Goal: Check status: Check status

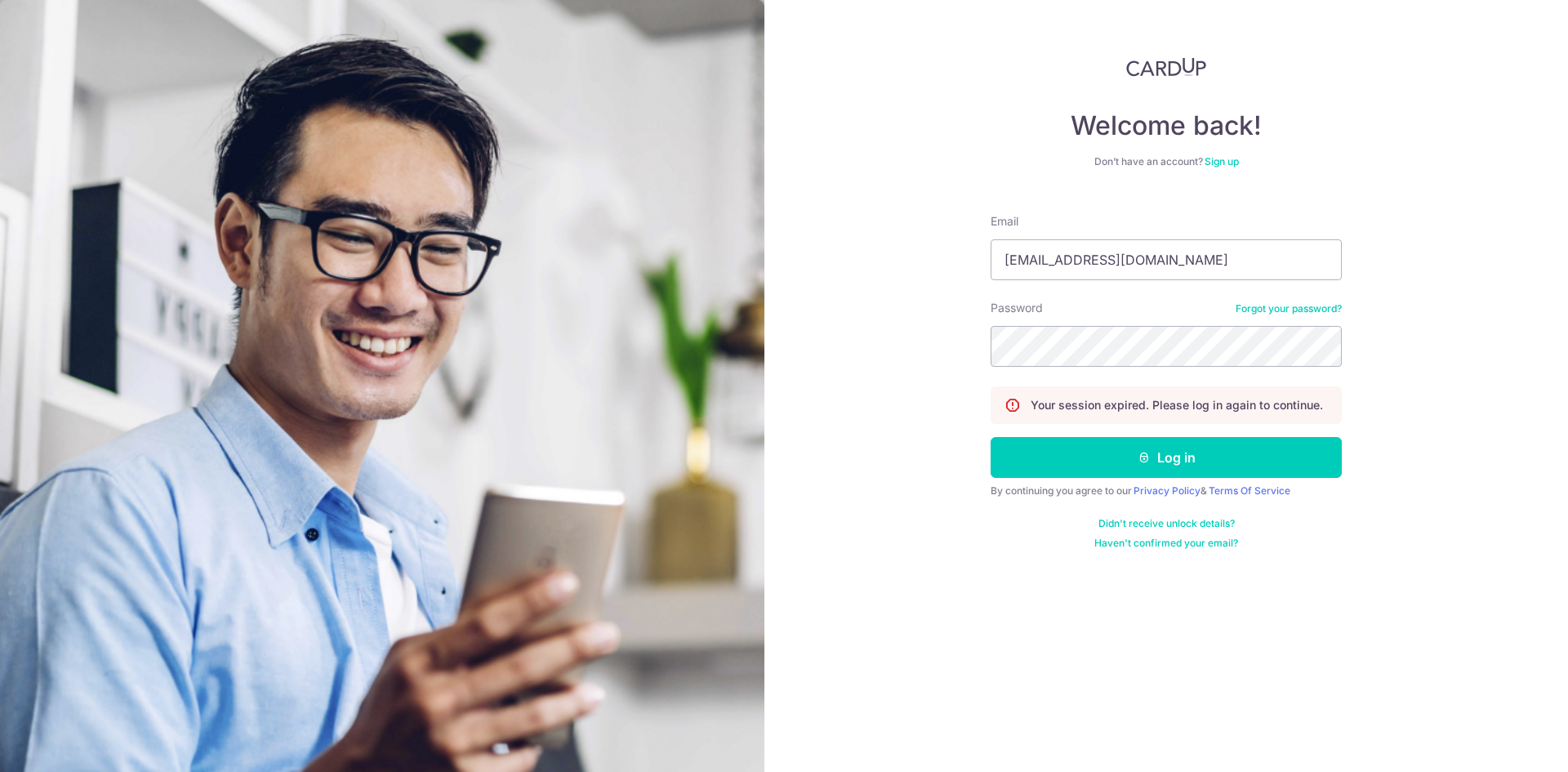
click at [1111, 455] on button "Log in" at bounding box center [1166, 458] width 351 height 41
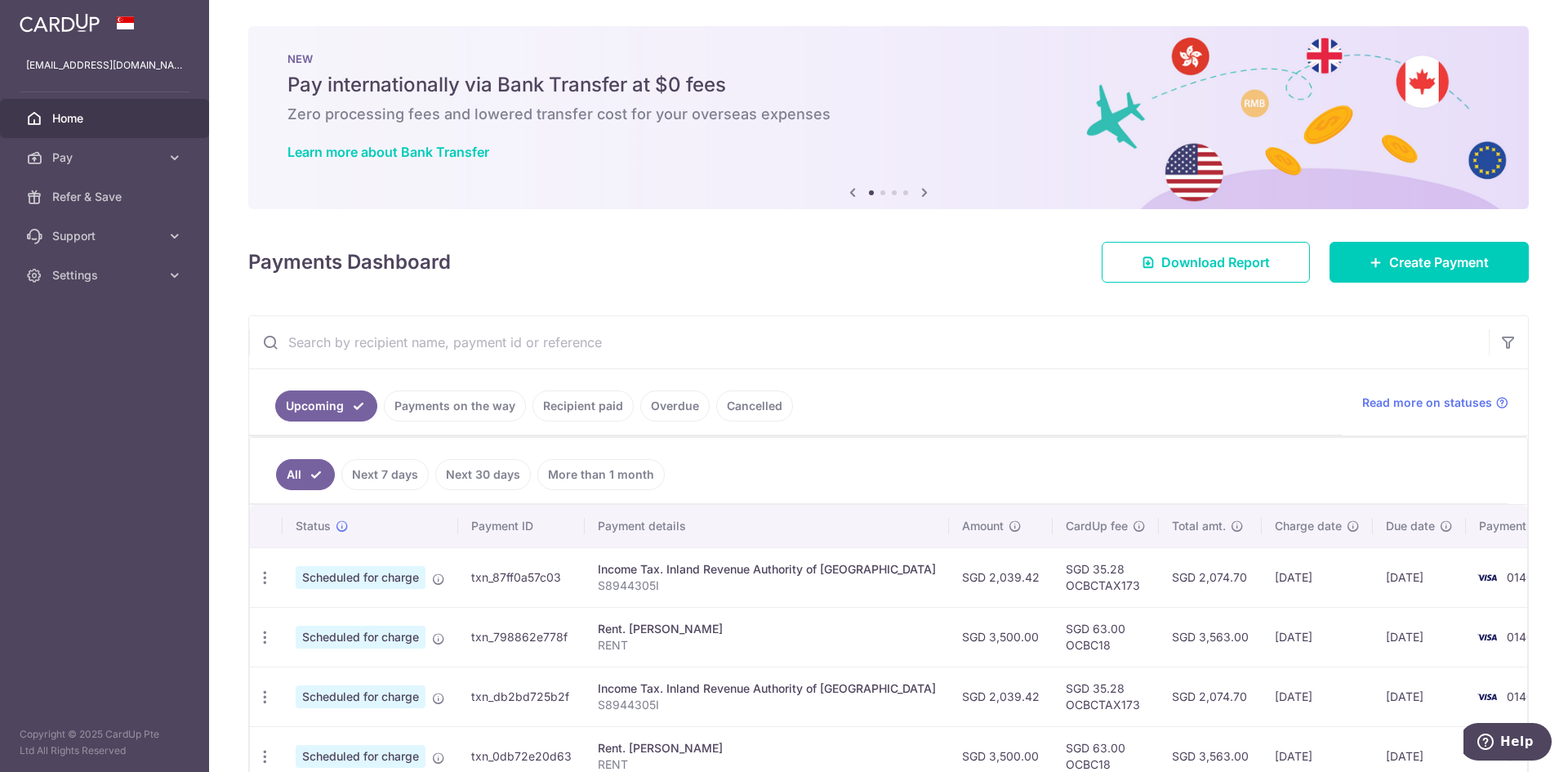
click at [441, 408] on link "Payments on the way" at bounding box center [455, 406] width 142 height 31
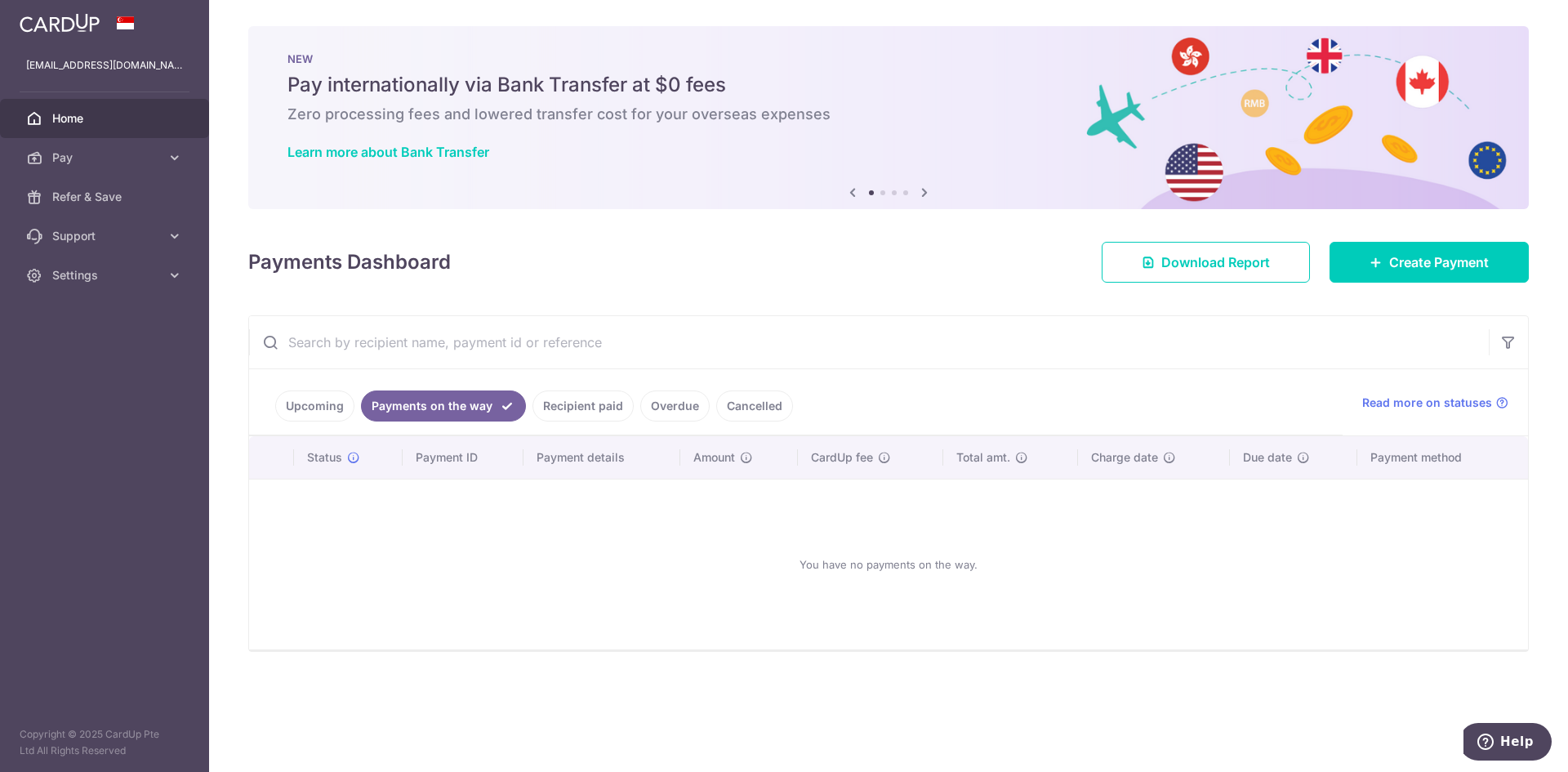
click at [318, 396] on link "Upcoming" at bounding box center [314, 406] width 79 height 31
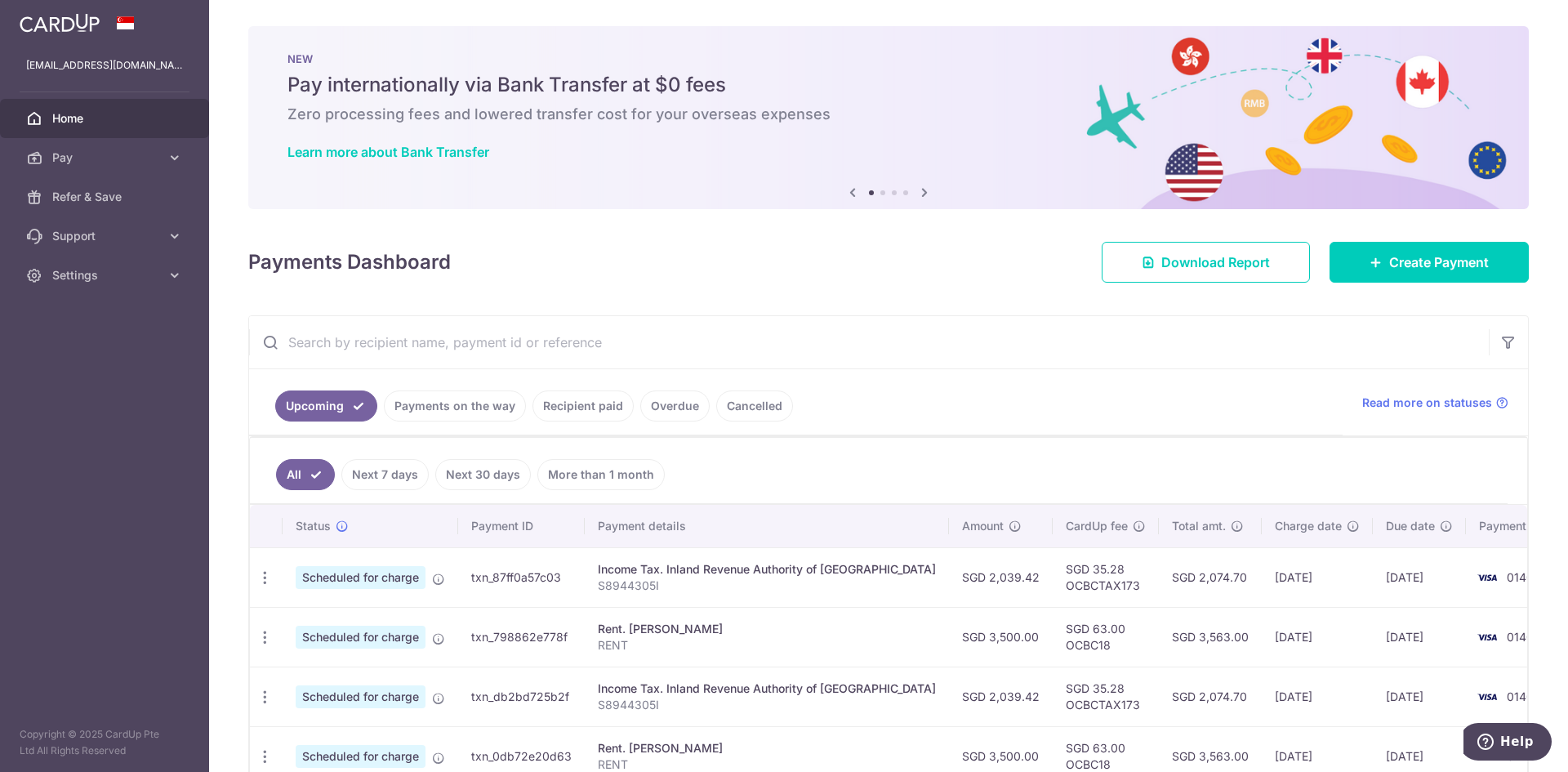
click at [560, 399] on link "Recipient paid" at bounding box center [583, 406] width 101 height 31
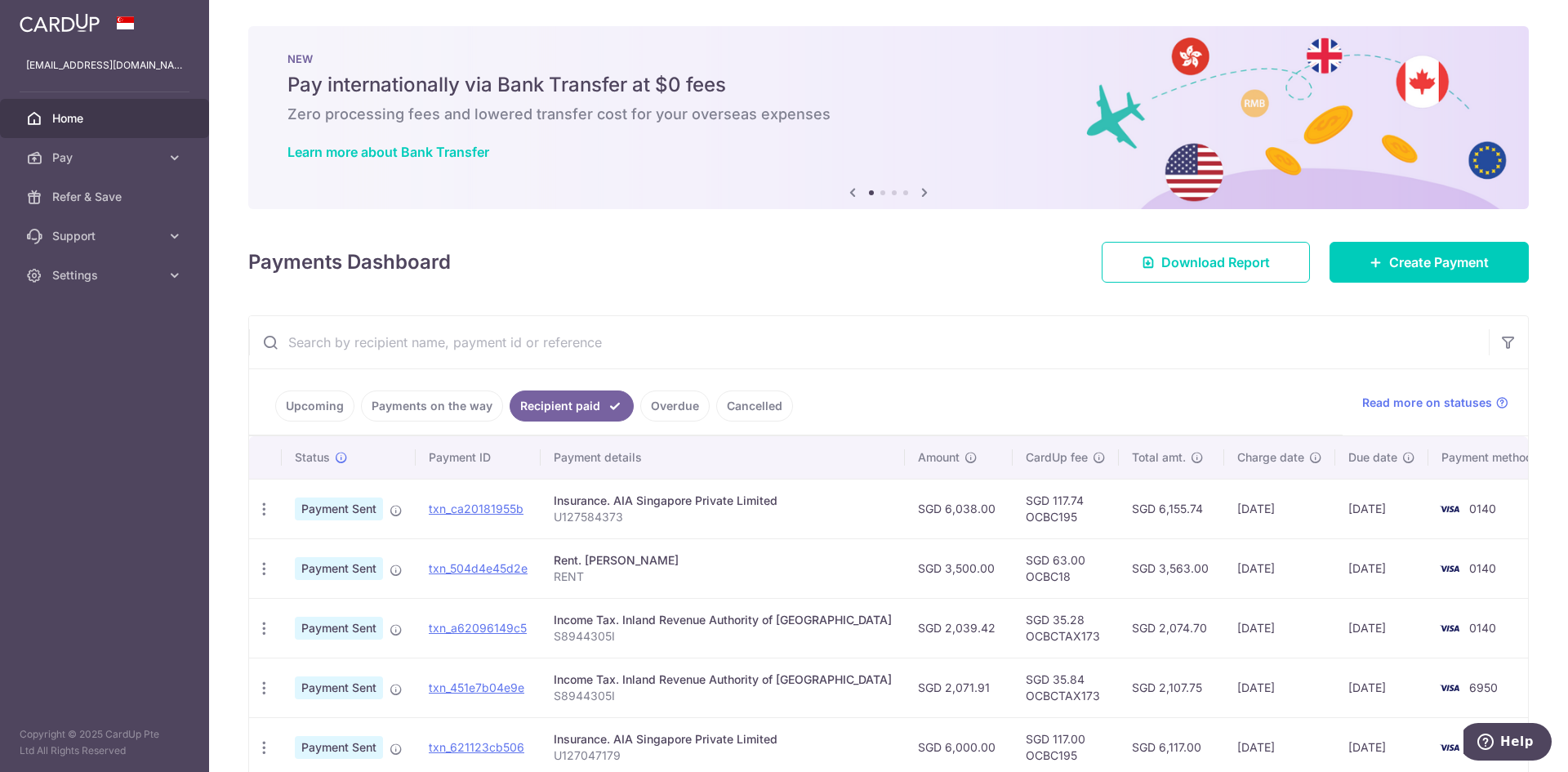
click at [400, 412] on link "Payments on the way" at bounding box center [432, 406] width 142 height 31
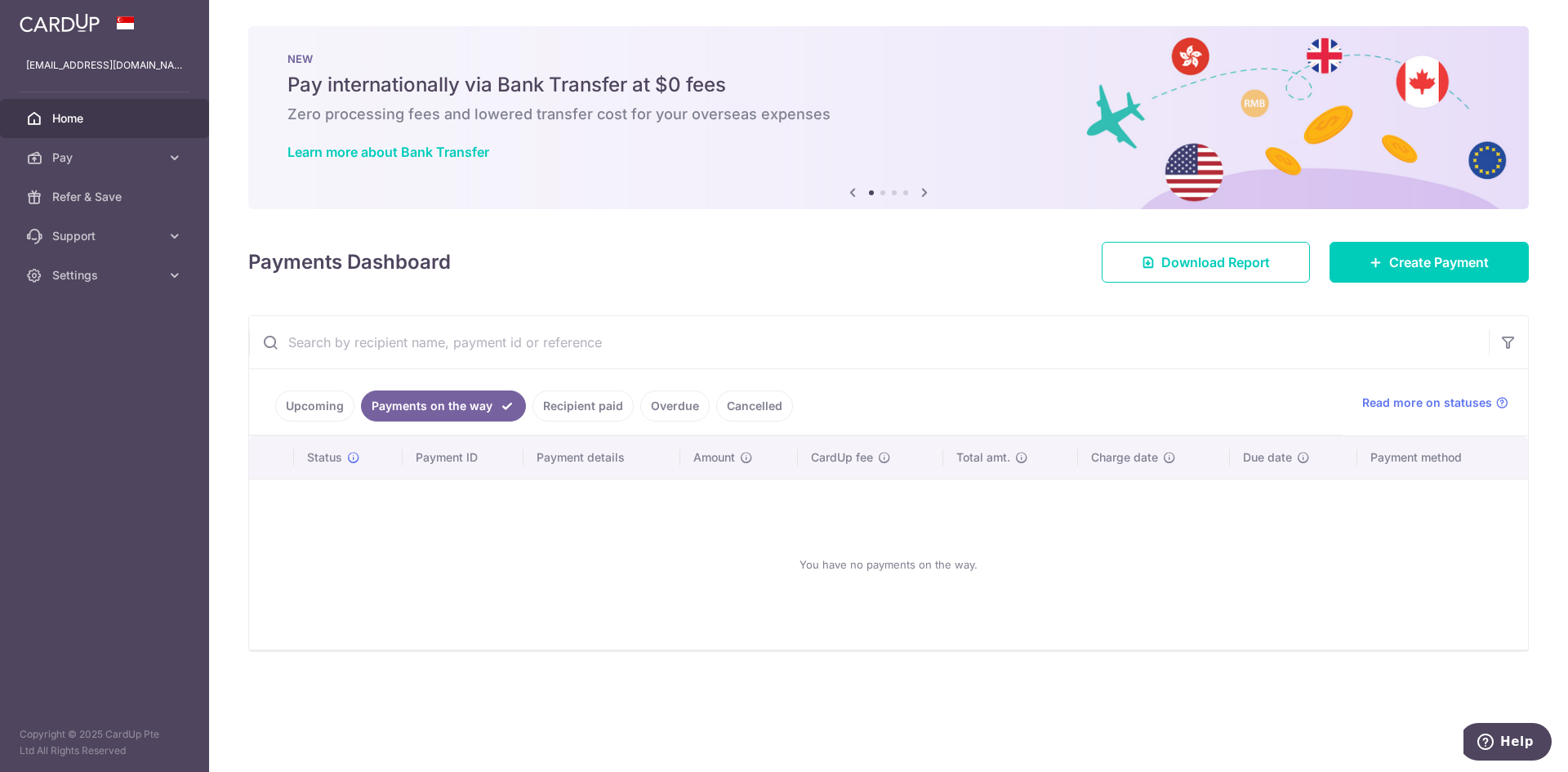
click at [321, 387] on ul "Upcoming Payments on the way Recipient paid Overdue Cancelled" at bounding box center [795, 403] width 1094 height 66
click at [318, 405] on link "Upcoming" at bounding box center [314, 406] width 79 height 31
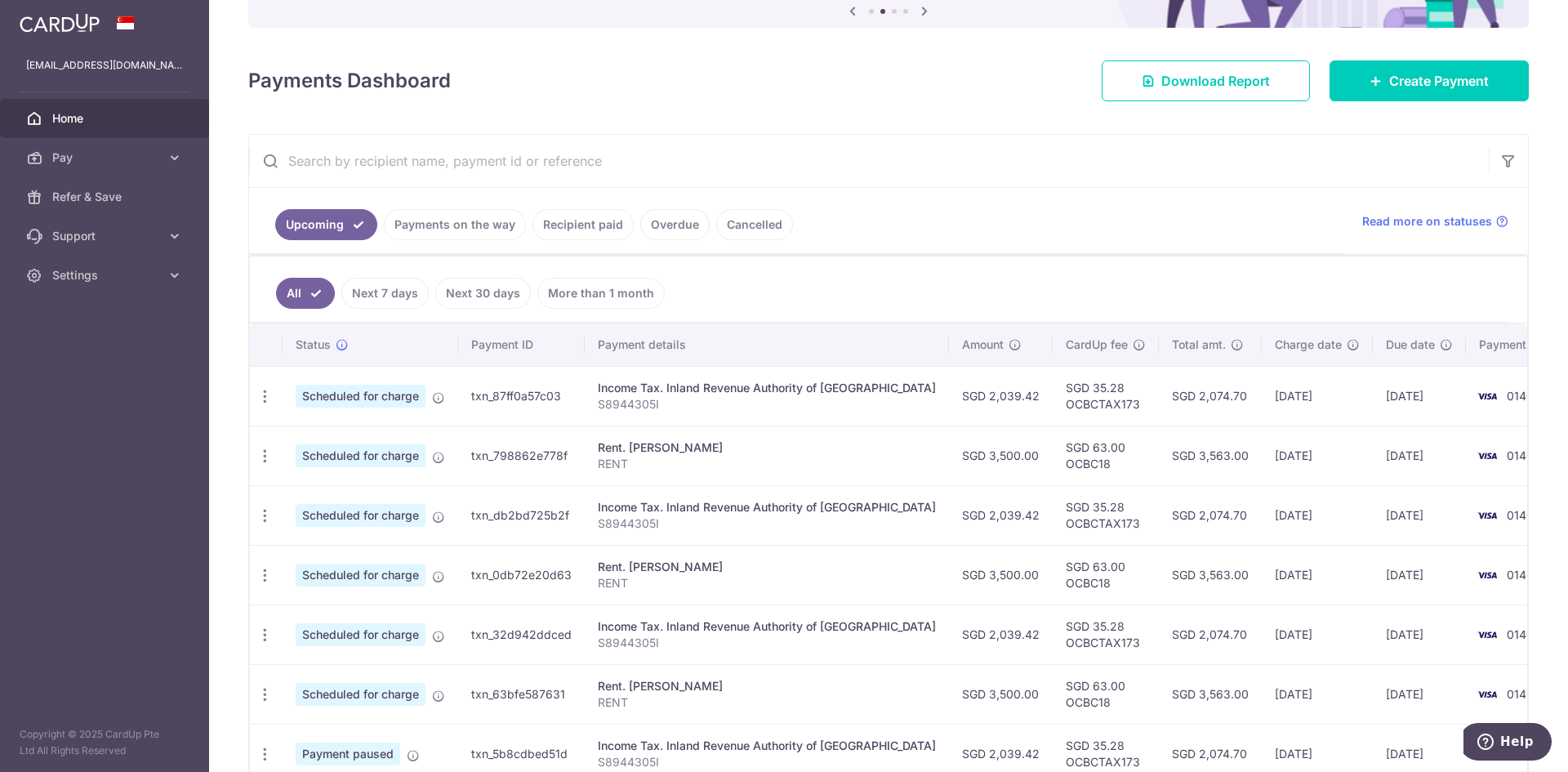
scroll to position [218, 0]
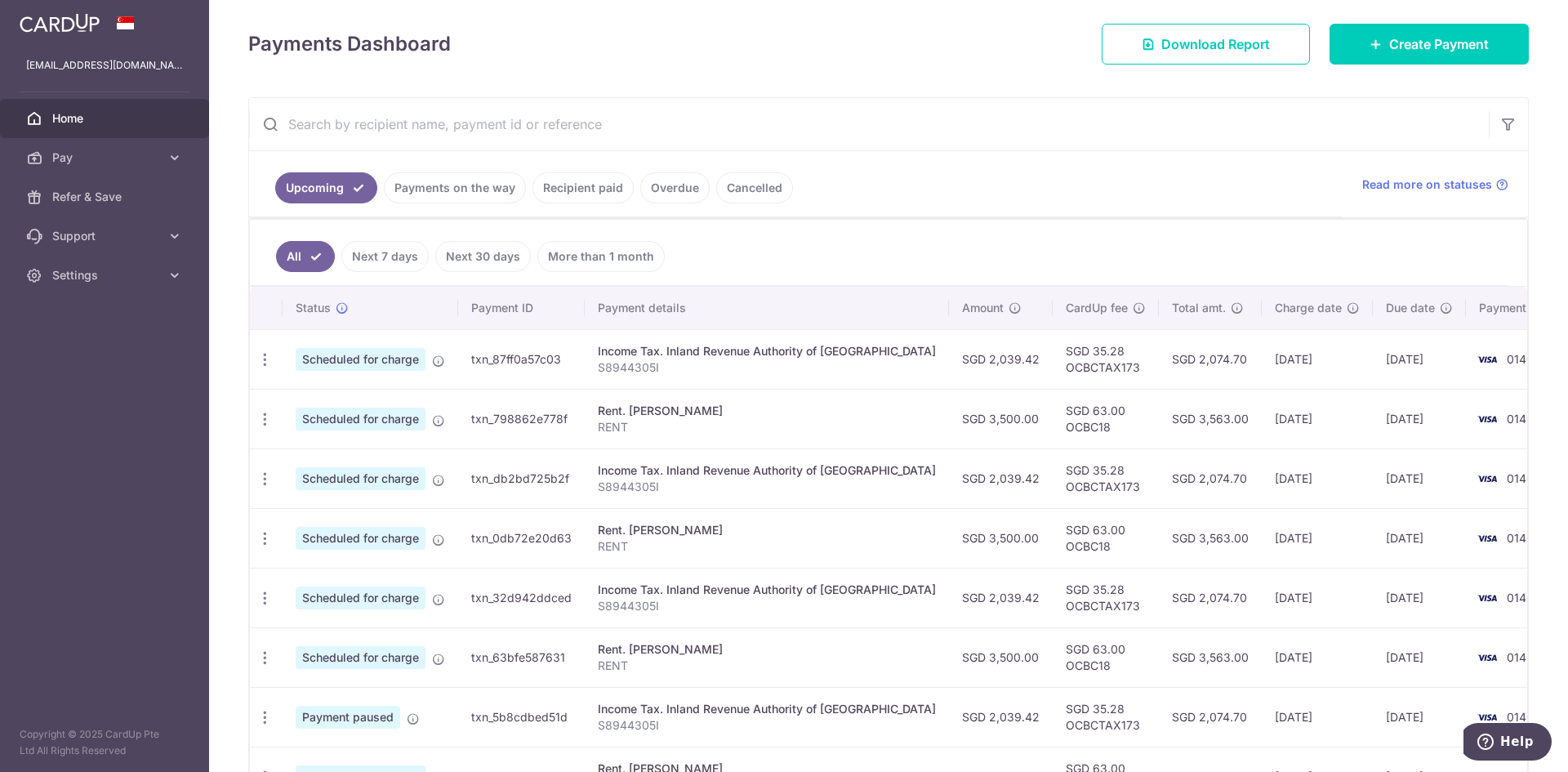
click at [394, 265] on link "Next 7 days" at bounding box center [385, 257] width 87 height 31
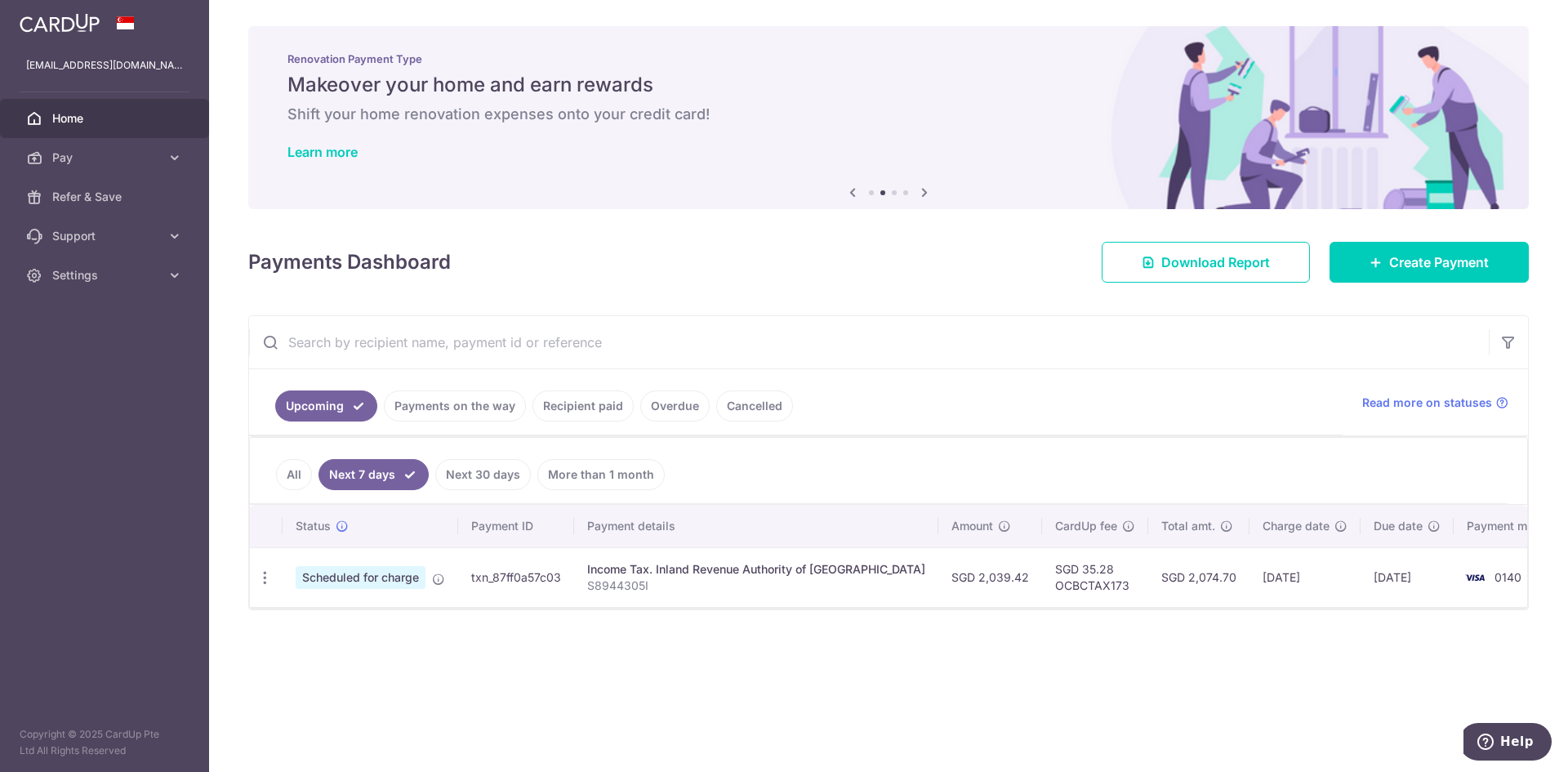
drag, startPoint x: 478, startPoint y: 476, endPoint x: 491, endPoint y: 475, distance: 13.0
click at [480, 476] on link "Next 30 days" at bounding box center [483, 475] width 95 height 31
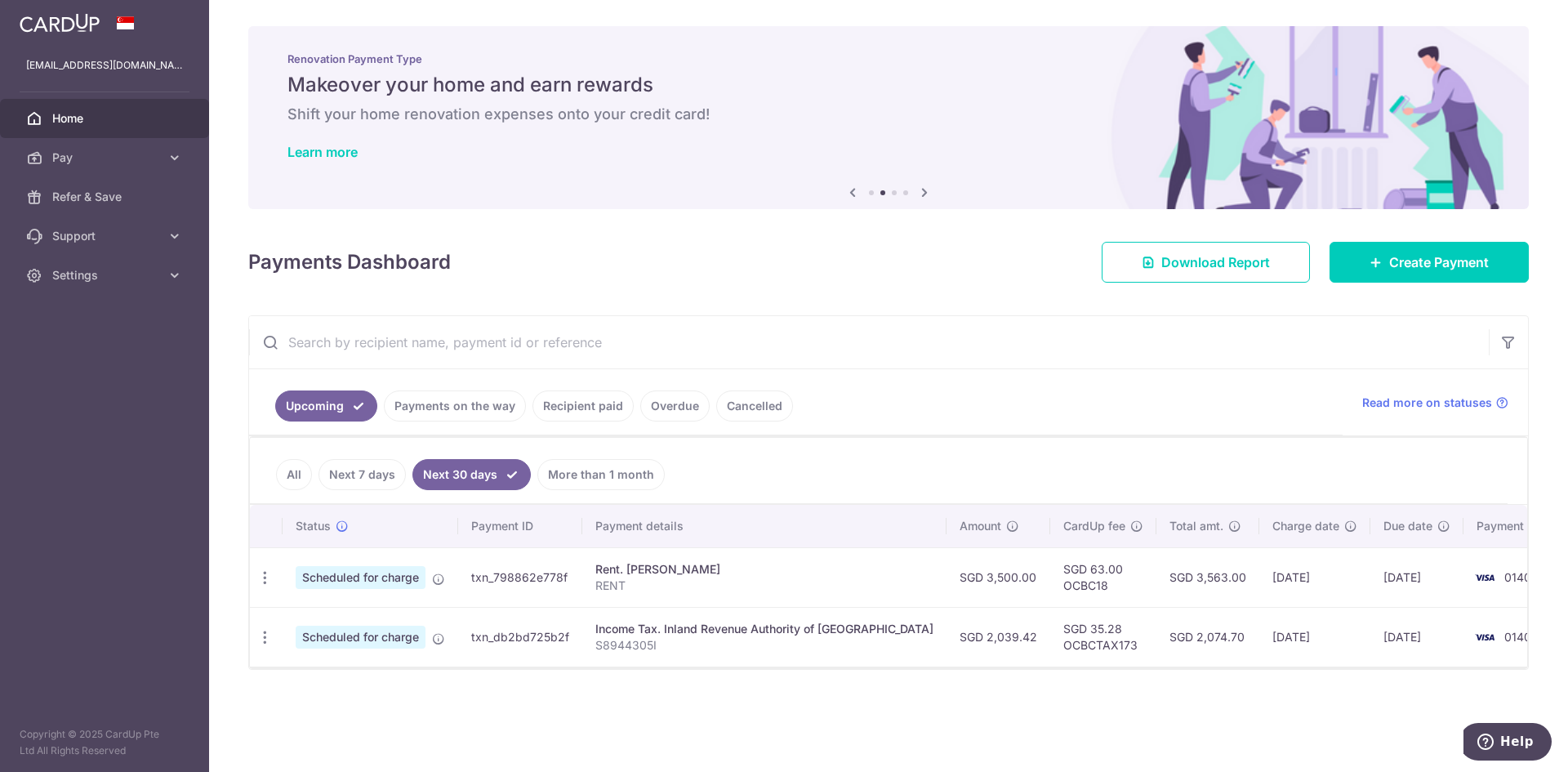
click at [573, 473] on link "More than 1 month" at bounding box center [602, 475] width 127 height 31
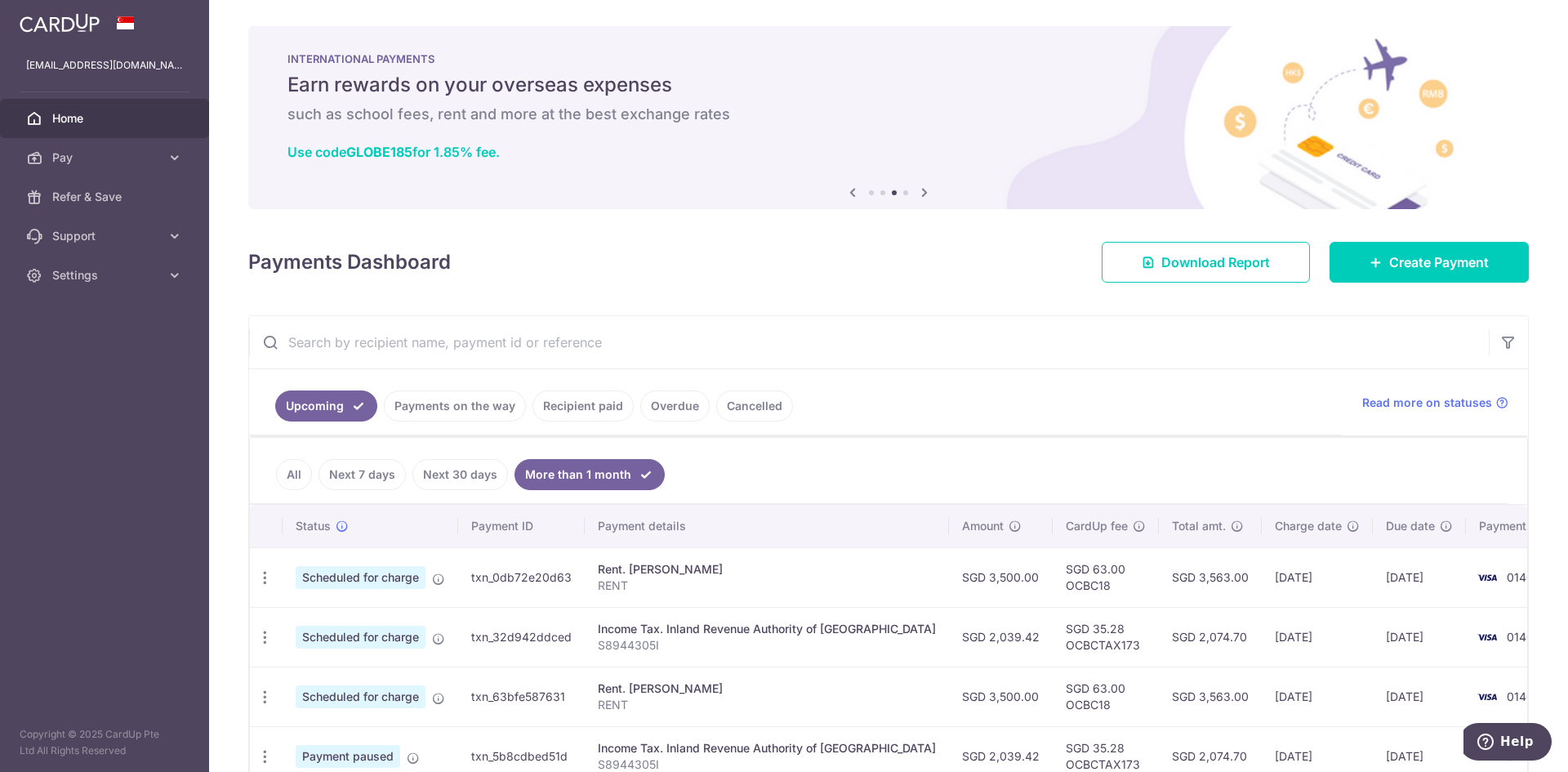
click at [463, 400] on link "Payments on the way" at bounding box center [455, 406] width 142 height 31
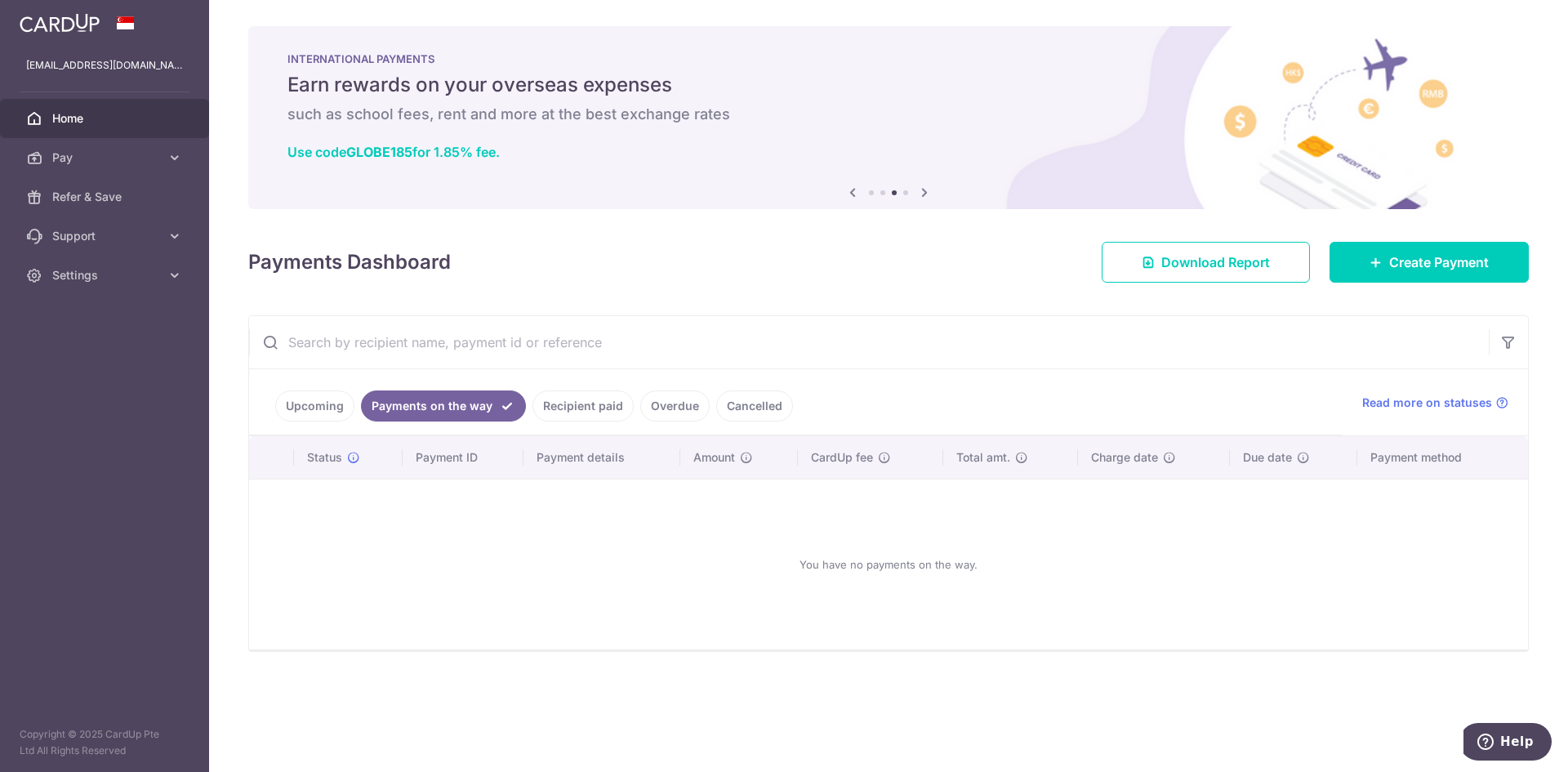
click at [310, 398] on link "Upcoming" at bounding box center [314, 406] width 79 height 31
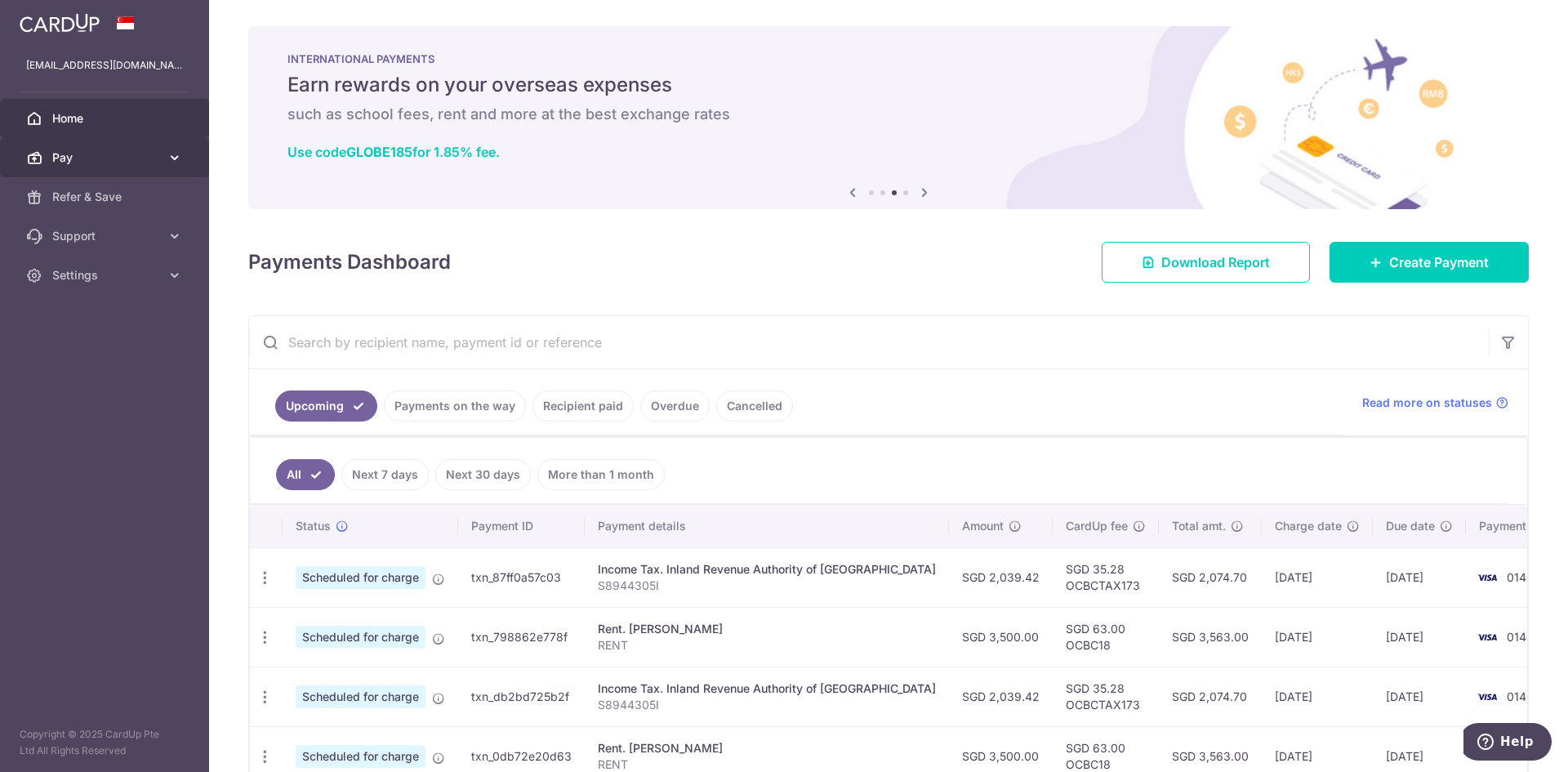
click at [88, 163] on span "Pay" at bounding box center [106, 157] width 107 height 17
click at [94, 162] on span "Pay" at bounding box center [106, 157] width 107 height 17
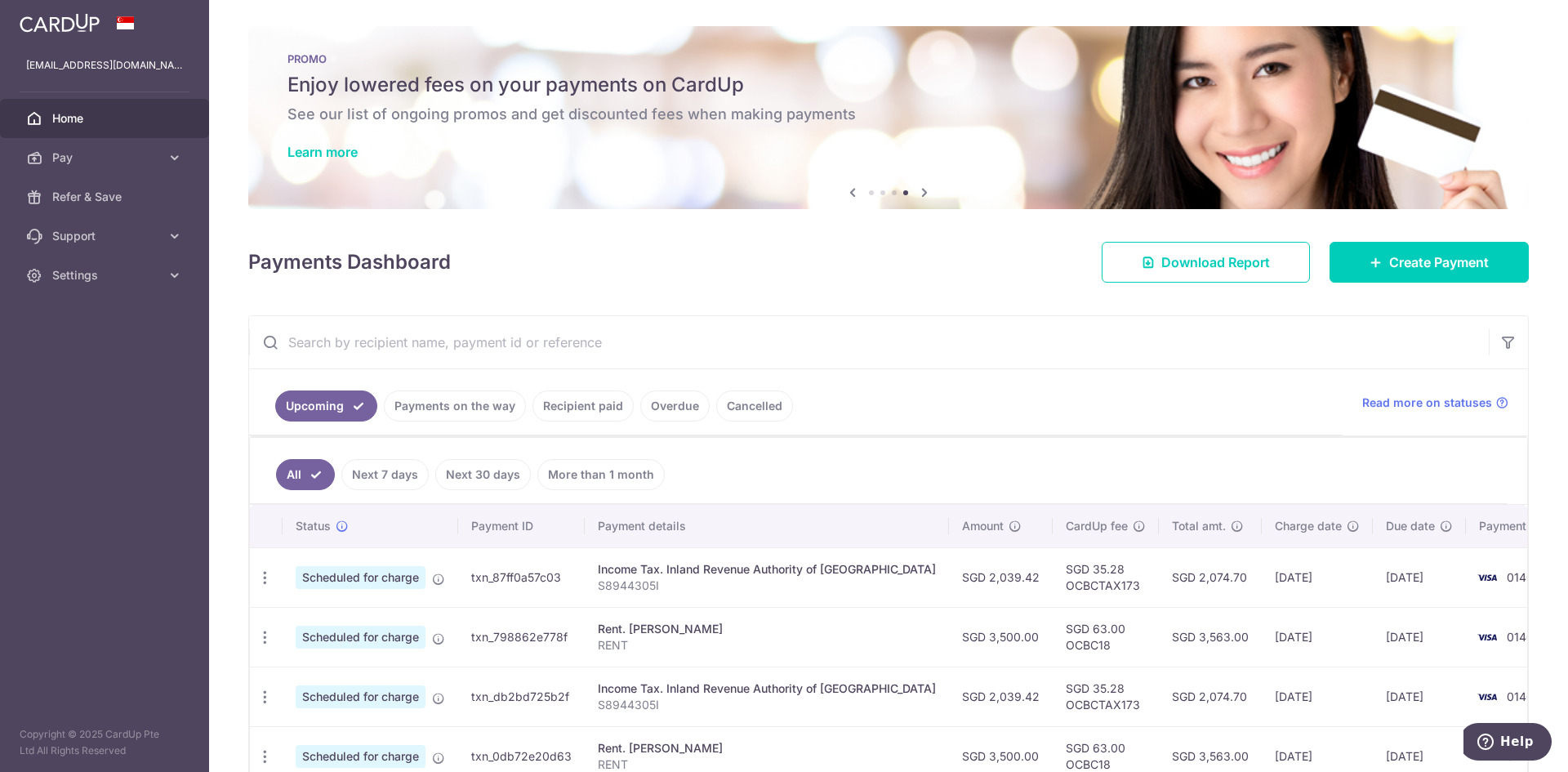
click at [743, 415] on link "Cancelled" at bounding box center [755, 406] width 77 height 31
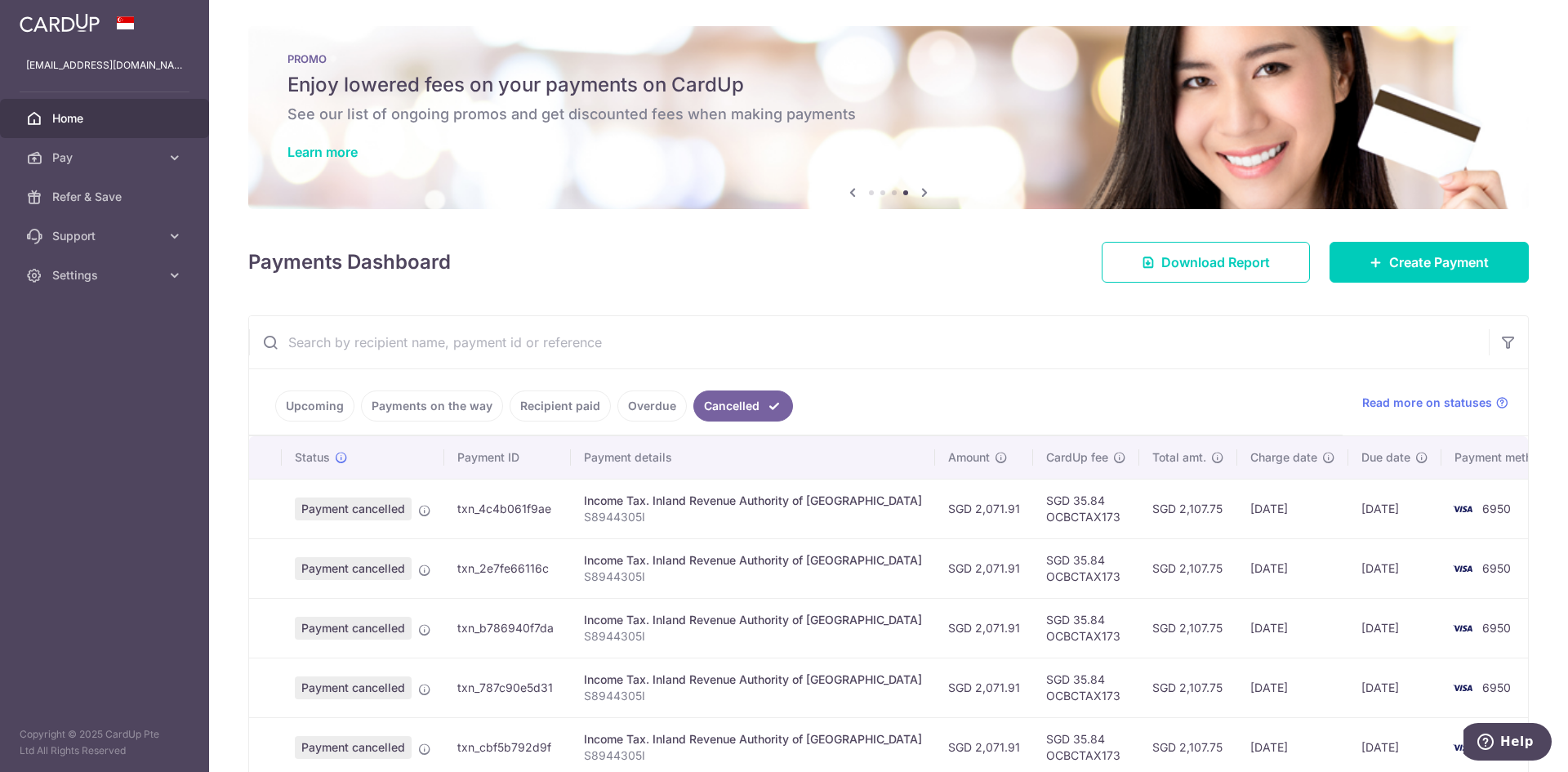
click at [649, 409] on link "Overdue" at bounding box center [652, 406] width 70 height 31
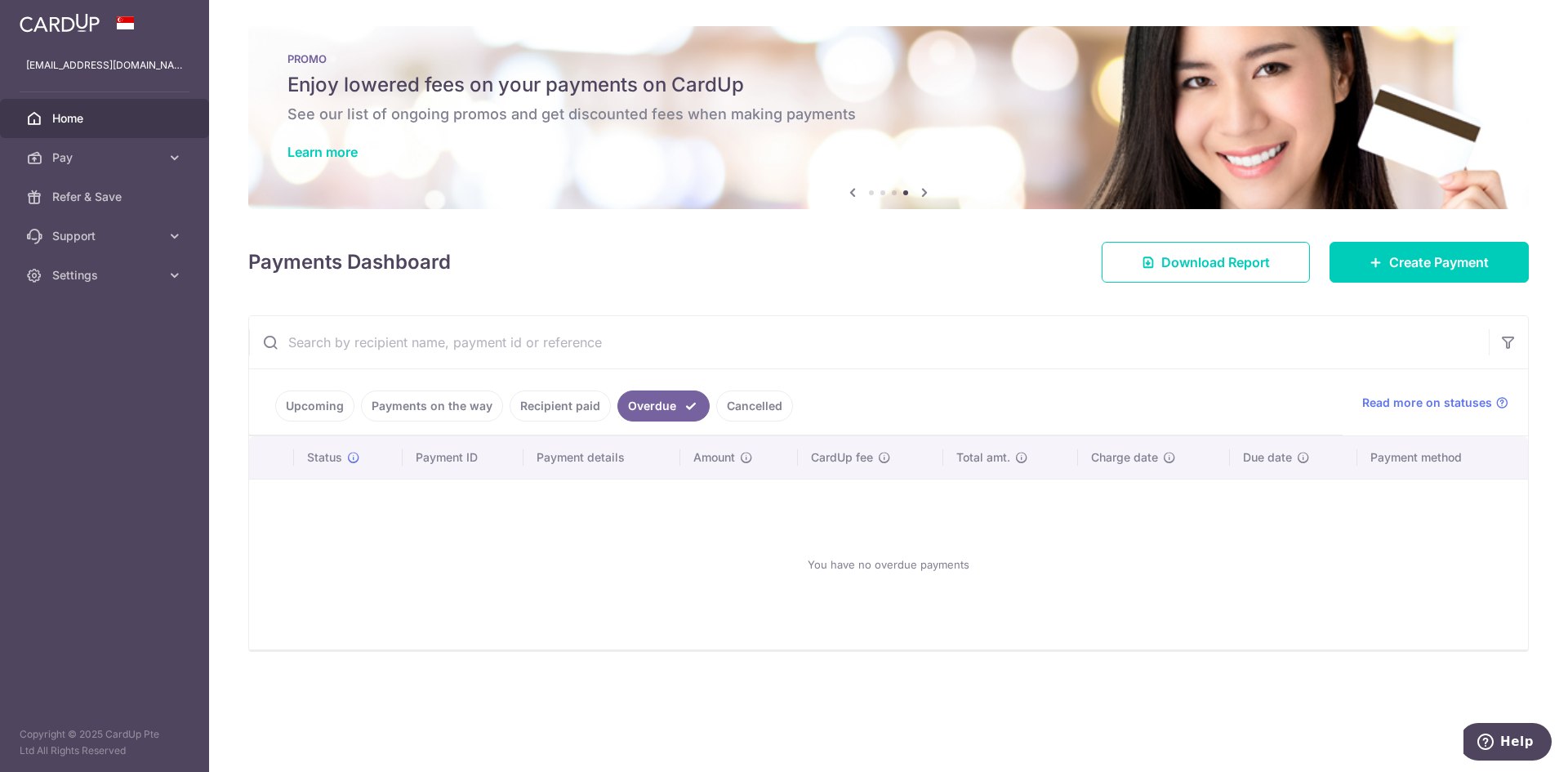
click at [577, 410] on link "Recipient paid" at bounding box center [560, 406] width 101 height 31
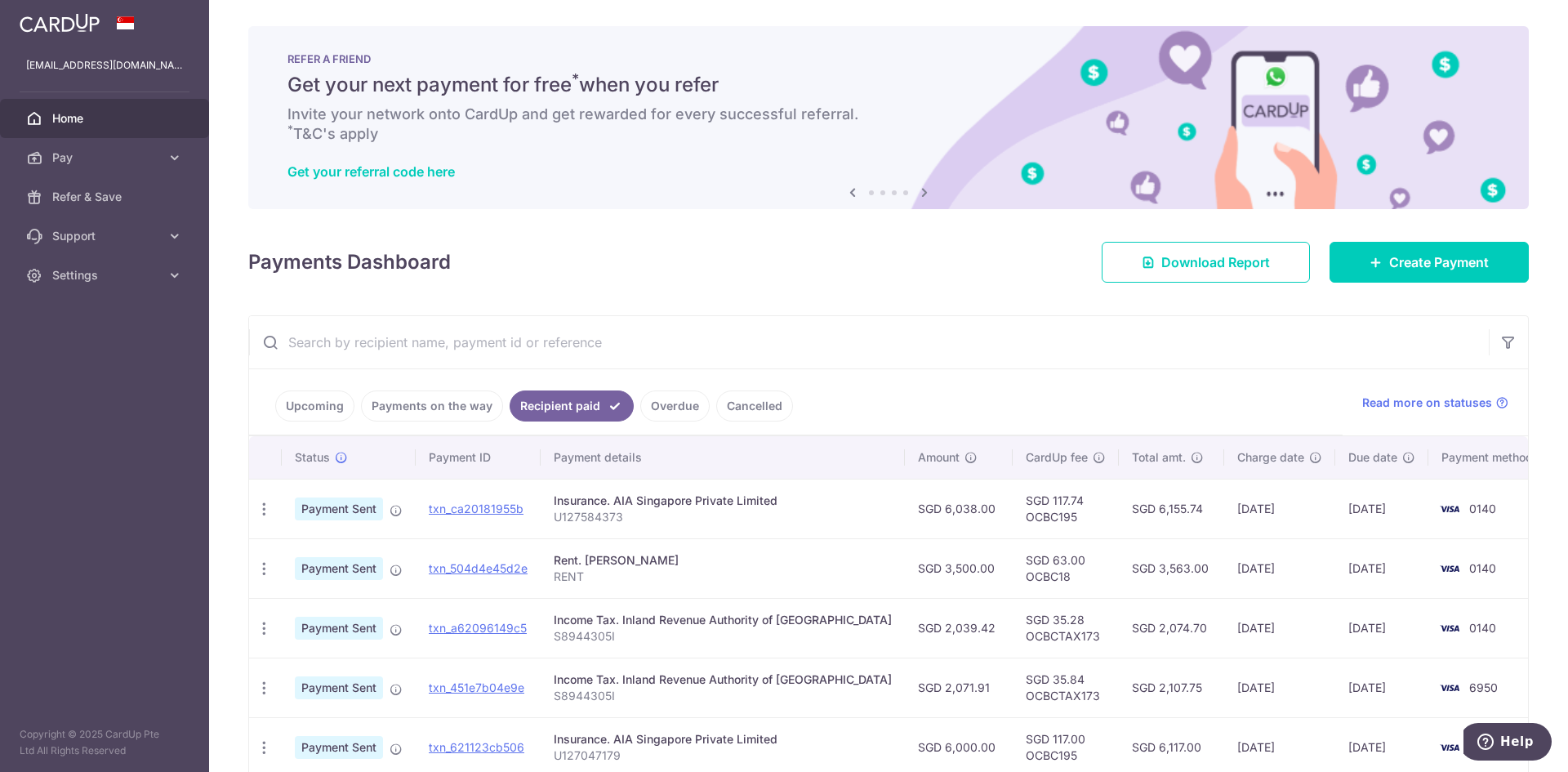
click at [815, 346] on input "text" at bounding box center [869, 342] width 1240 height 52
